Goal: Task Accomplishment & Management: Complete application form

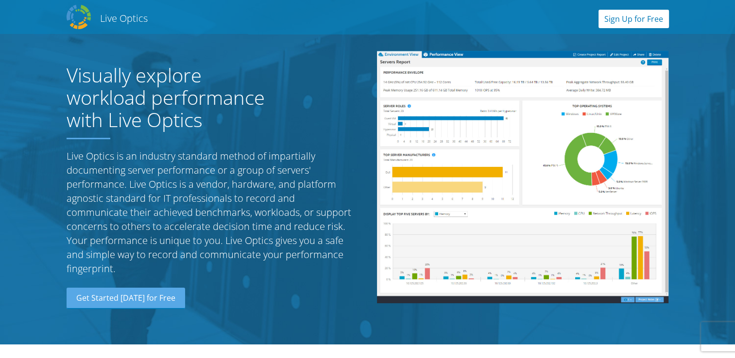
click at [623, 13] on link "Sign Up for Free" at bounding box center [633, 19] width 70 height 18
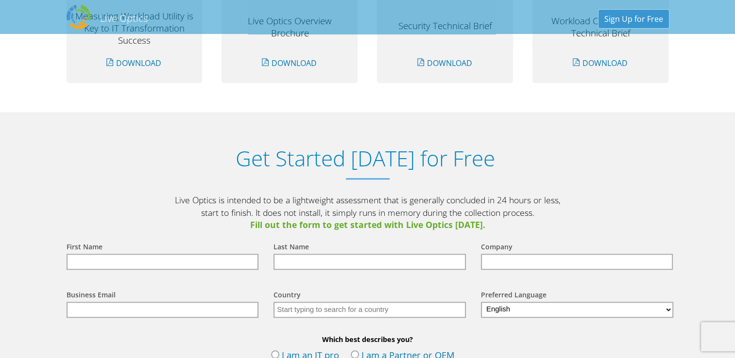
scroll to position [1011, 0]
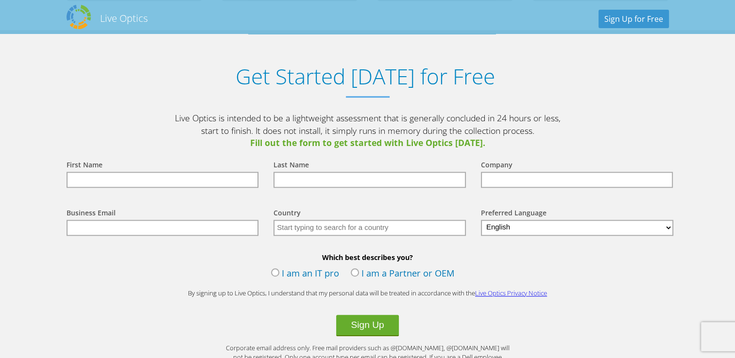
click at [226, 189] on div "First Name" at bounding box center [160, 174] width 207 height 48
click at [230, 180] on input "text" at bounding box center [163, 180] width 192 height 16
type input "[PERSON_NAME]"
type input "perticaro"
type input "team quality"
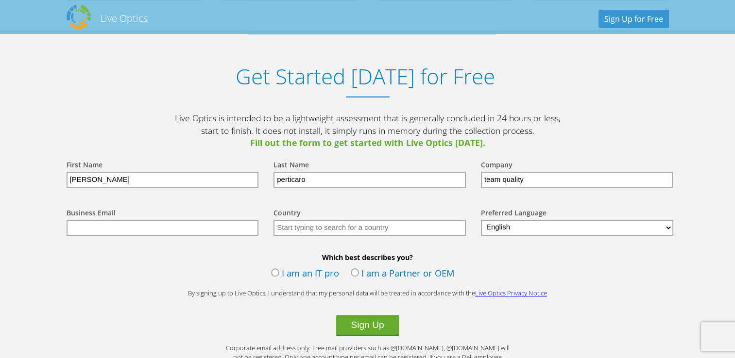
type input "[EMAIL_ADDRESS][DOMAIN_NAME]"
type input "[GEOGRAPHIC_DATA]"
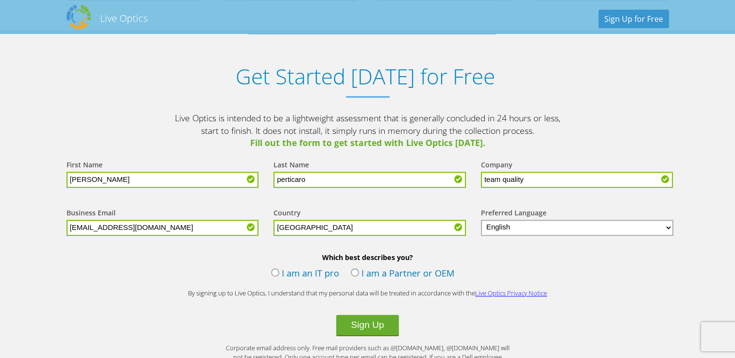
click at [276, 271] on label "I am an IT pro" at bounding box center [305, 274] width 68 height 15
click at [0, 0] on input "I am an IT pro" at bounding box center [0, 0] width 0 height 0
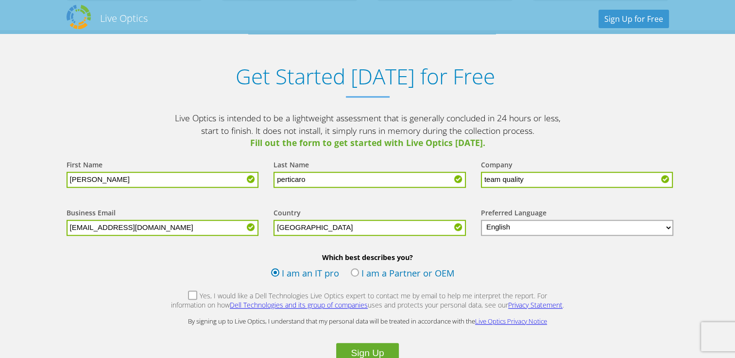
click at [181, 295] on label "Yes, I would like a Dell Technologies Live Optics expert to contact me by email…" at bounding box center [367, 301] width 394 height 21
click at [0, 0] on input "Yes, I would like a Dell Technologies Live Optics expert to contact me by email…" at bounding box center [0, 0] width 0 height 0
click at [359, 348] on button "Sign Up" at bounding box center [367, 353] width 62 height 21
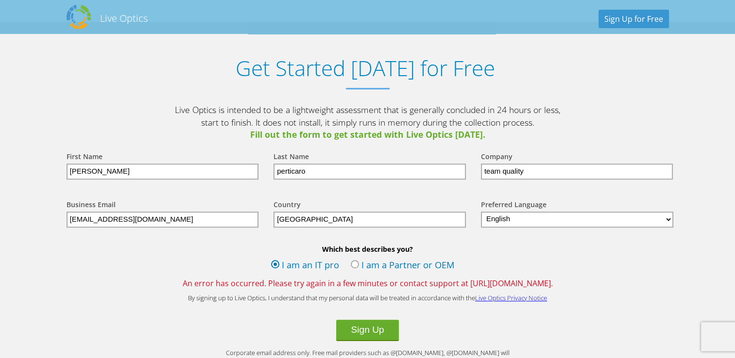
scroll to position [1165, 0]
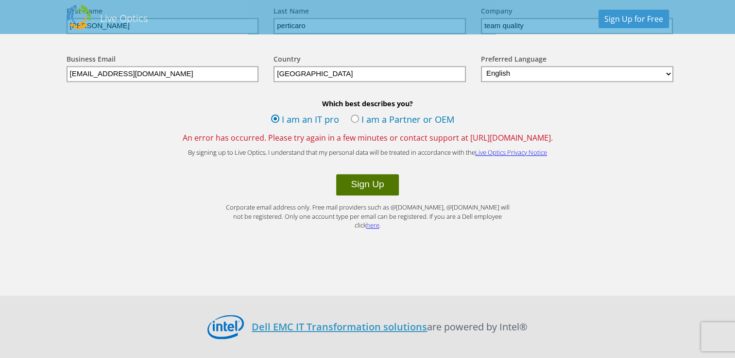
click at [355, 187] on button "Sign Up" at bounding box center [367, 184] width 62 height 21
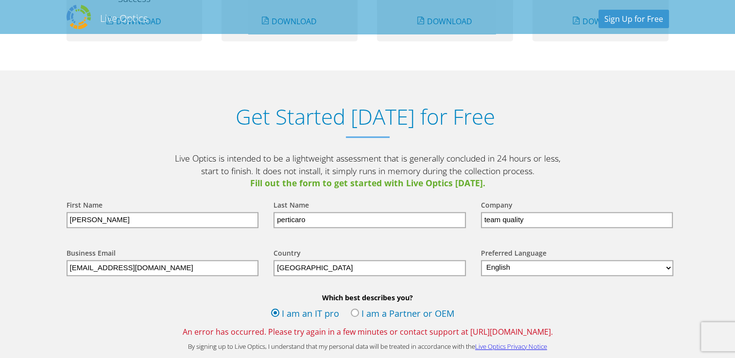
scroll to position [1068, 0]
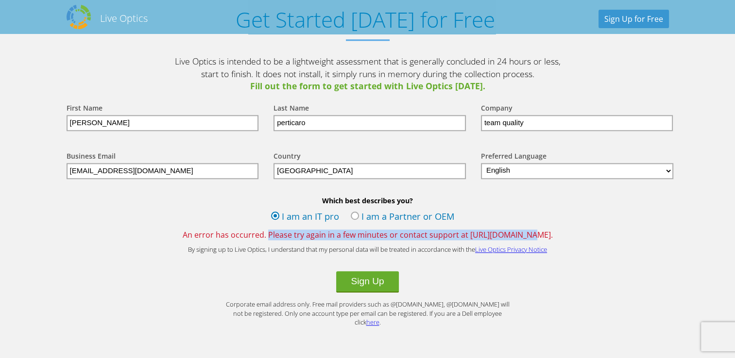
drag, startPoint x: 252, startPoint y: 232, endPoint x: 505, endPoint y: 235, distance: 252.5
click at [505, 235] on span "An error has occurred. Please try again in a few minutes or contact support at …" at bounding box center [368, 235] width 622 height 11
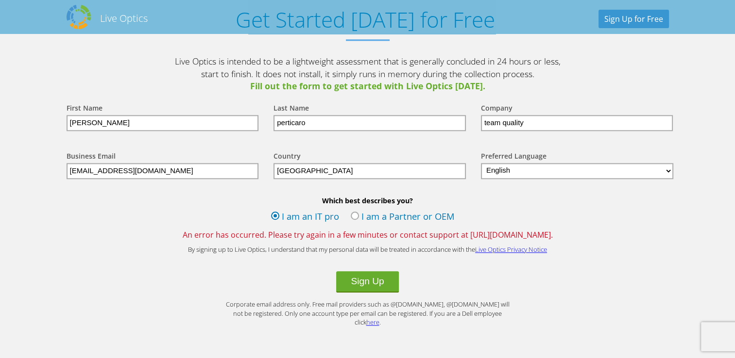
drag, startPoint x: 505, startPoint y: 235, endPoint x: 600, endPoint y: 268, distance: 100.9
click at [600, 269] on form "First Name [PERSON_NAME] Last Name perticaro Company team quality Business Emai…" at bounding box center [368, 210] width 622 height 235
